Goal: Information Seeking & Learning: Learn about a topic

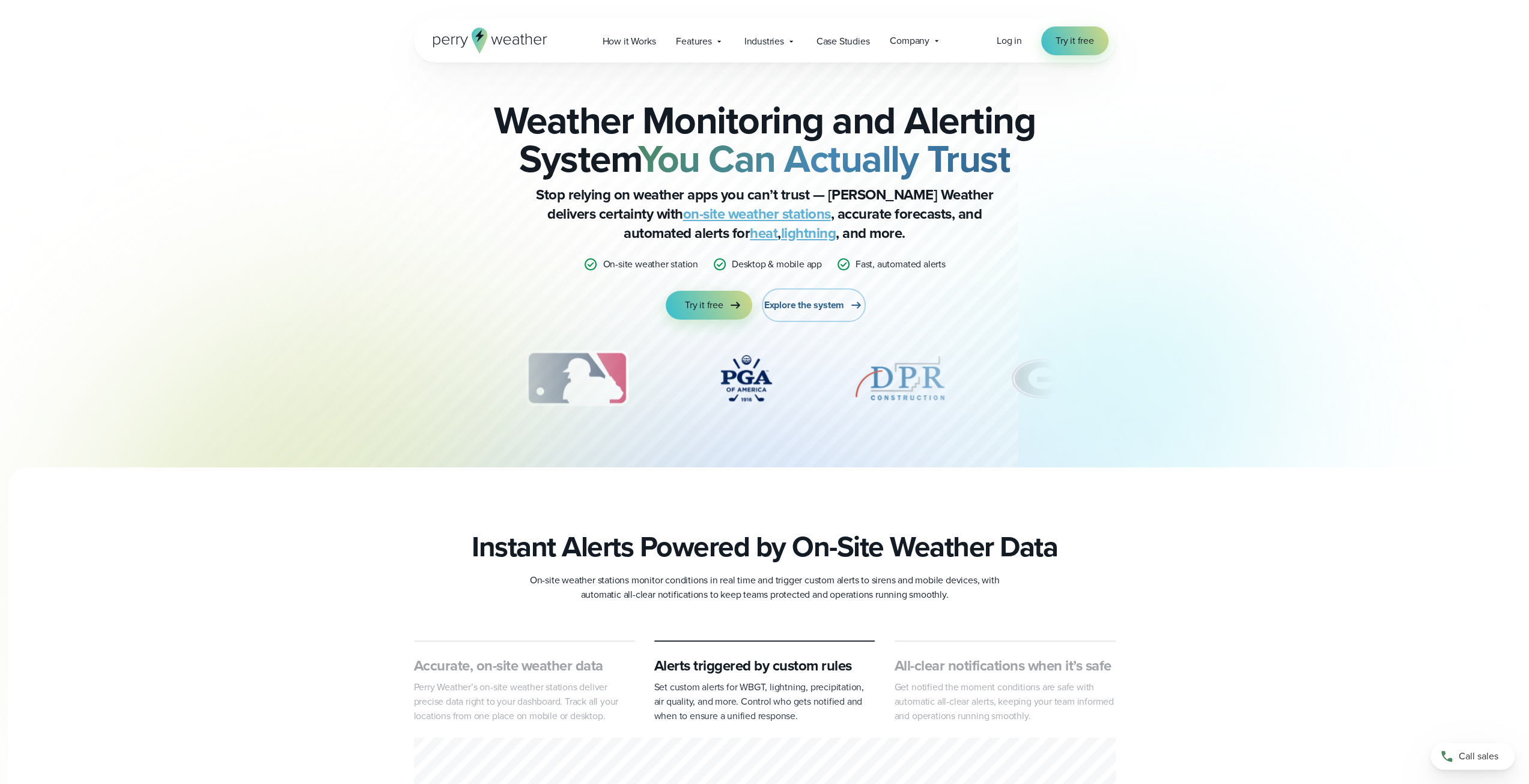
click at [807, 298] on link "Explore the system" at bounding box center [814, 305] width 99 height 28
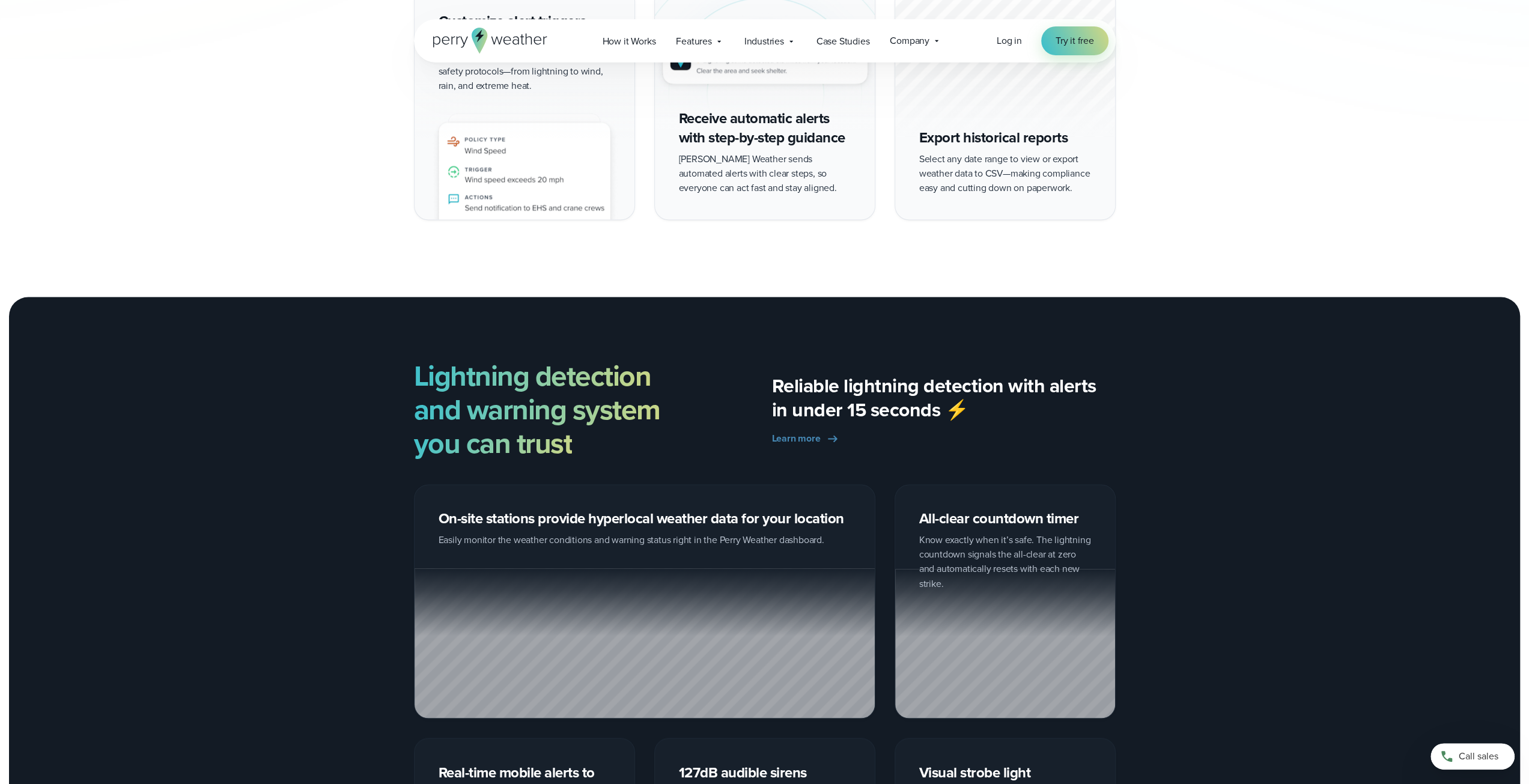
scroll to position [2283, 0]
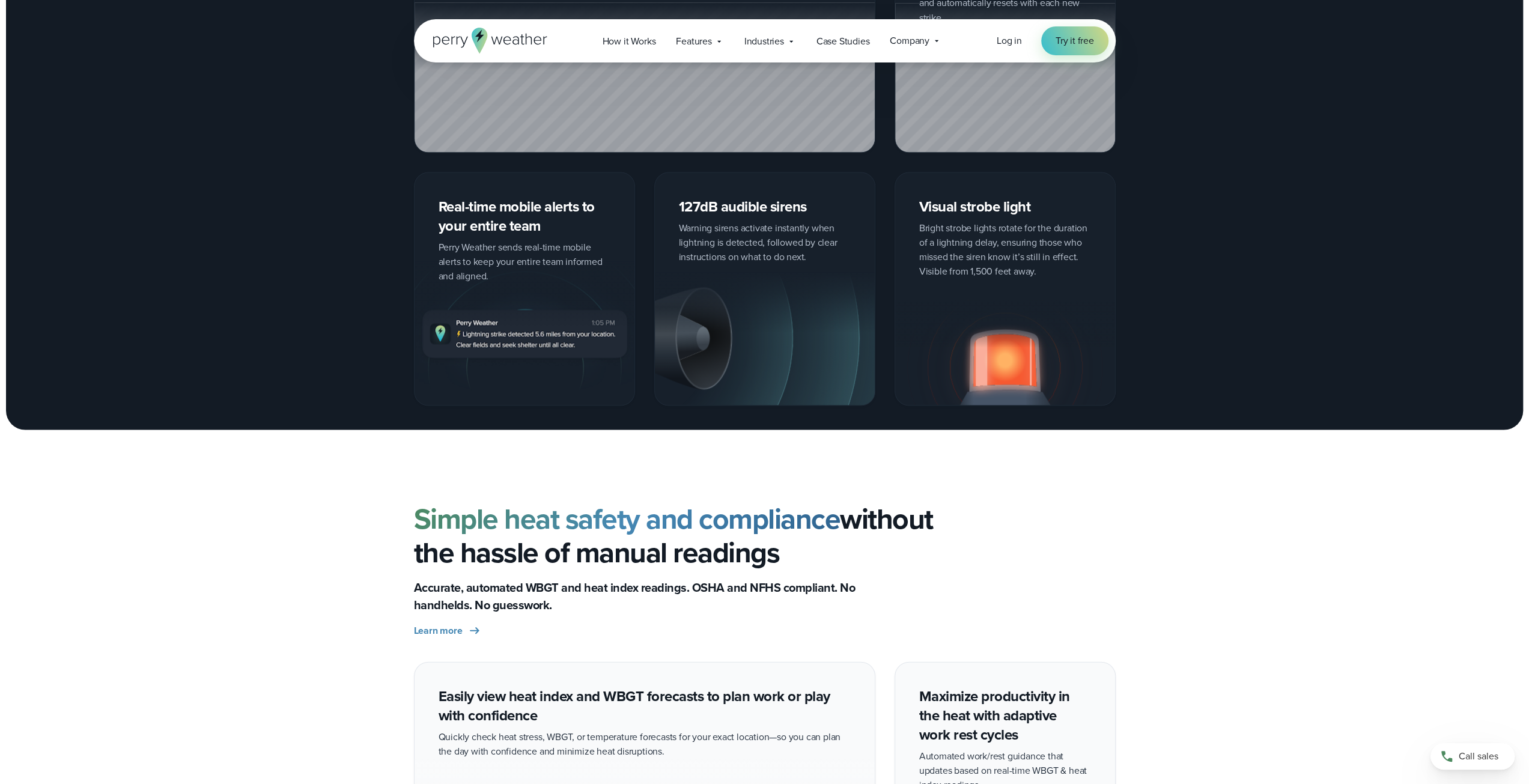
drag, startPoint x: 1322, startPoint y: 613, endPoint x: 1313, endPoint y: 600, distance: 15.8
click at [1322, 612] on section "Simple heat safety and compliance without the hassle of manual readings Accurat…" at bounding box center [764, 569] width 1529 height 136
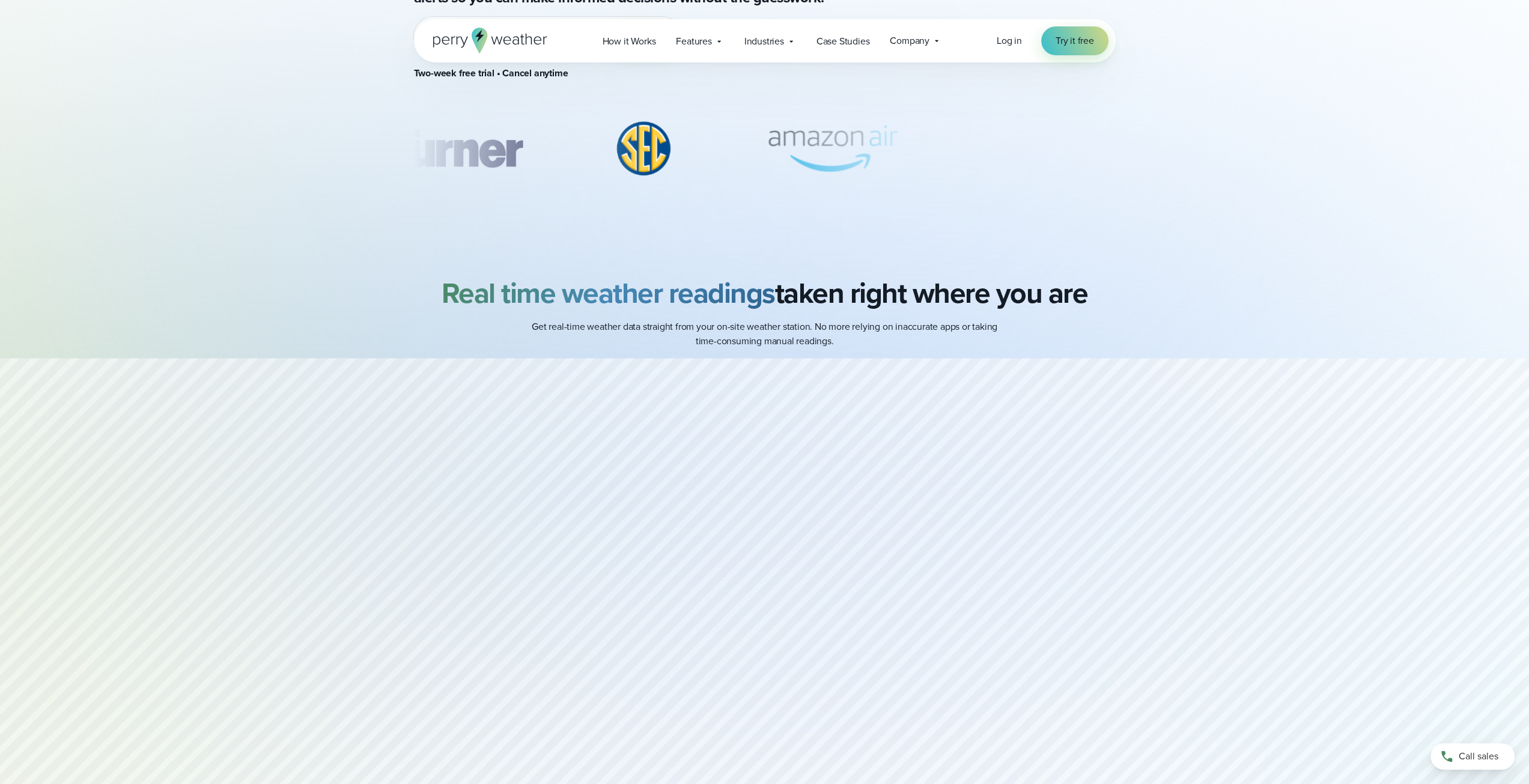
scroll to position [0, 0]
